Goal: Information Seeking & Learning: Learn about a topic

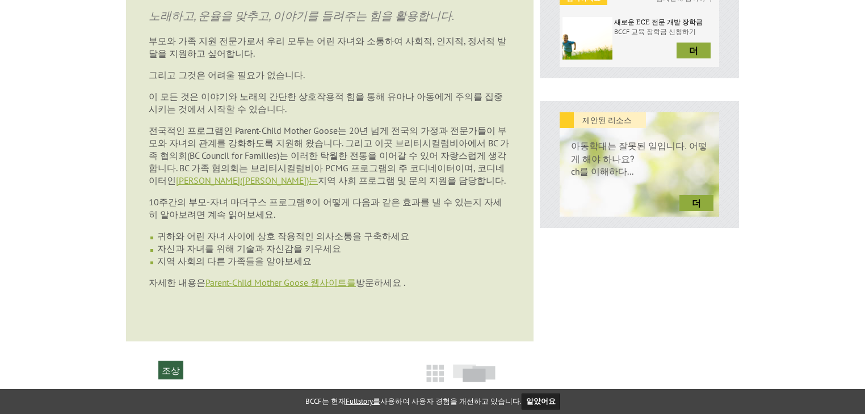
scroll to position [396, 0]
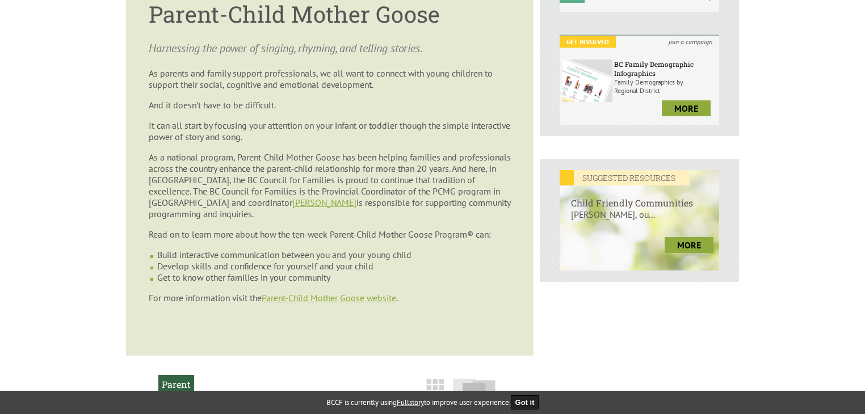
scroll to position [328, 0]
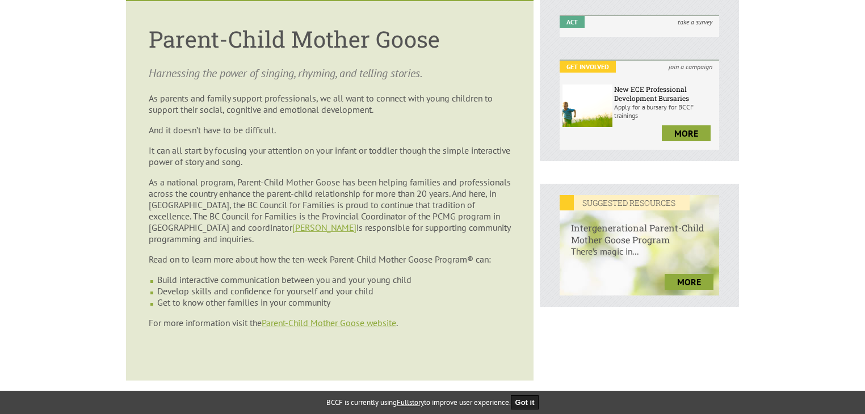
scroll to position [303, 0]
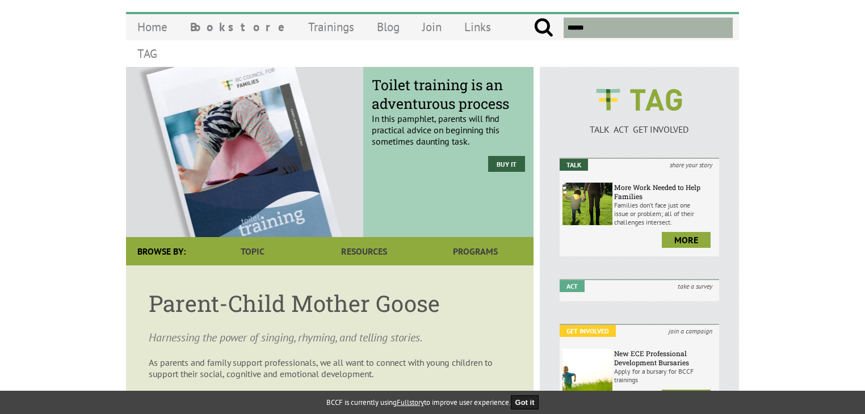
scroll to position [66, 0]
